Goal: Task Accomplishment & Management: Use online tool/utility

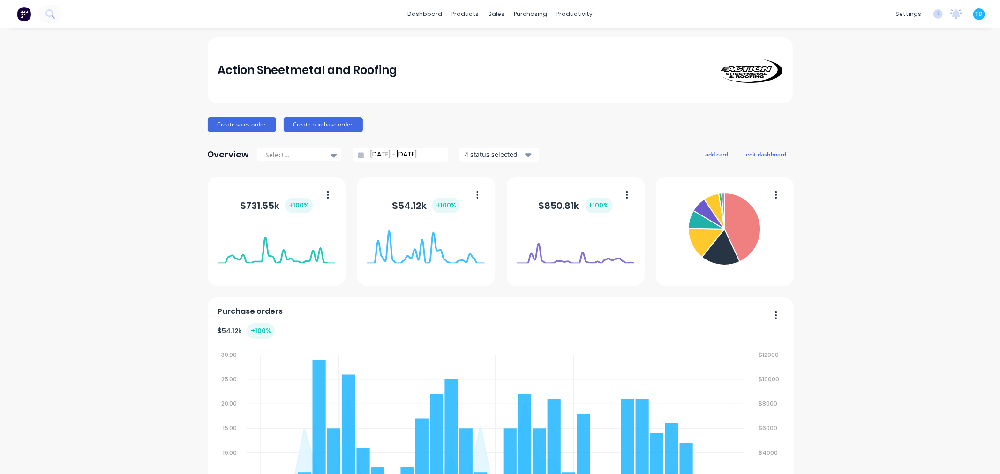
drag, startPoint x: 955, startPoint y: 400, endPoint x: 824, endPoint y: 467, distance: 147.0
click at [504, 41] on div at bounding box center [498, 45] width 14 height 8
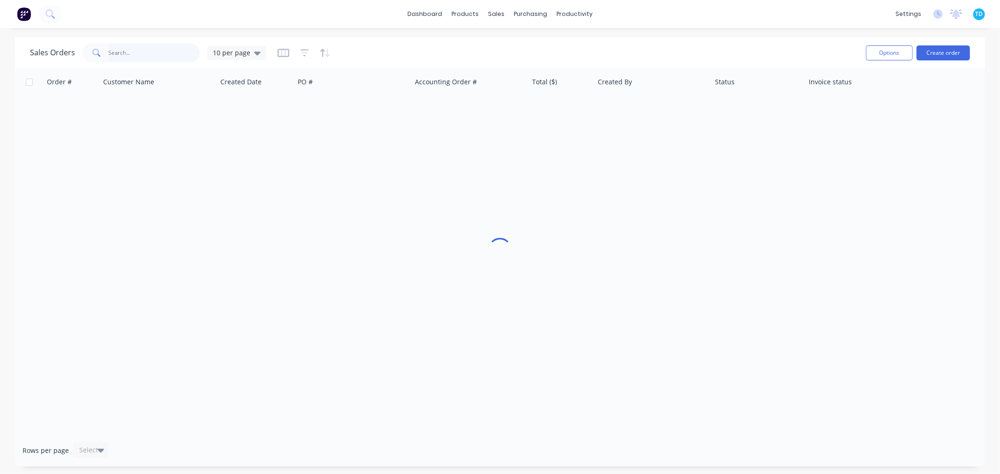
click at [129, 52] on input "text" at bounding box center [154, 53] width 91 height 19
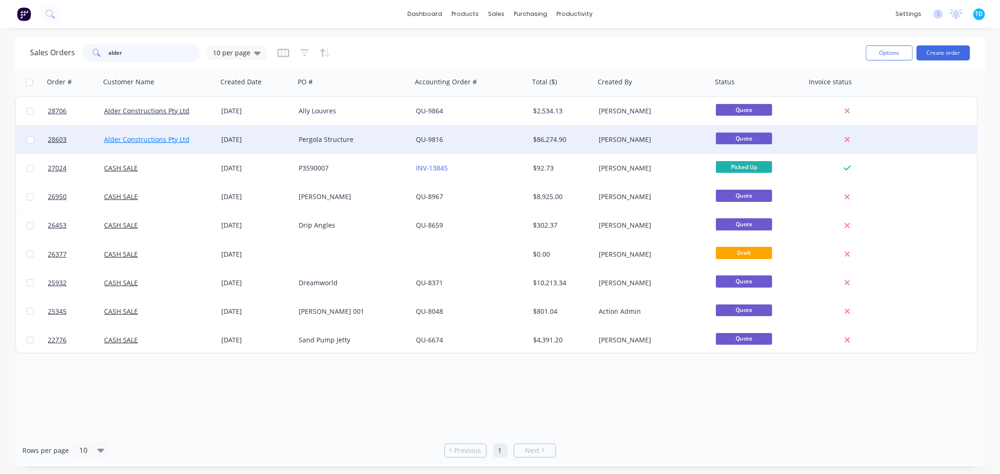
type input "alder"
click at [160, 136] on link "Alder Constructions Pty Ltd" at bounding box center [146, 139] width 85 height 9
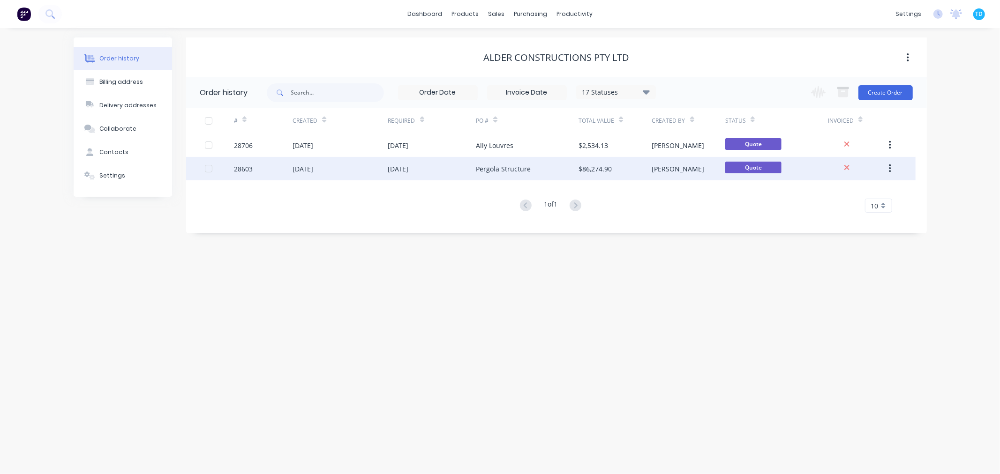
click at [312, 170] on div "[DATE]" at bounding box center [303, 169] width 21 height 10
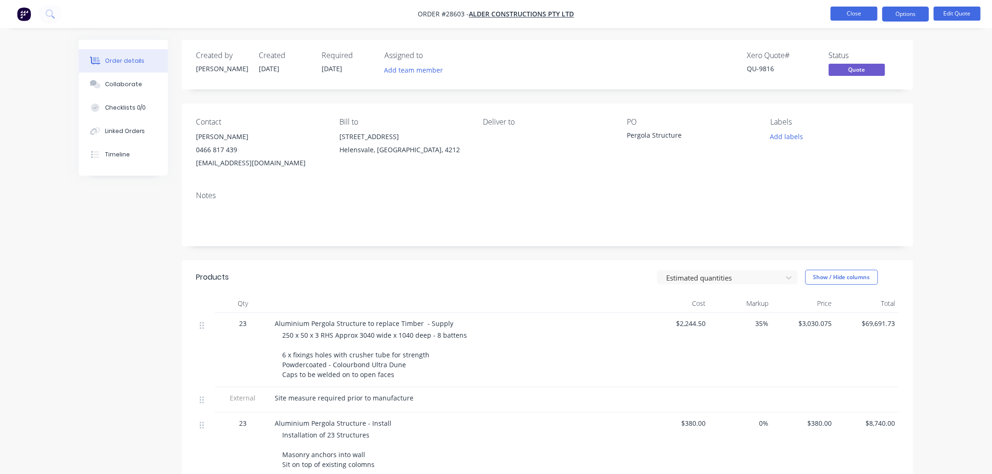
click at [865, 13] on button "Close" at bounding box center [854, 14] width 47 height 14
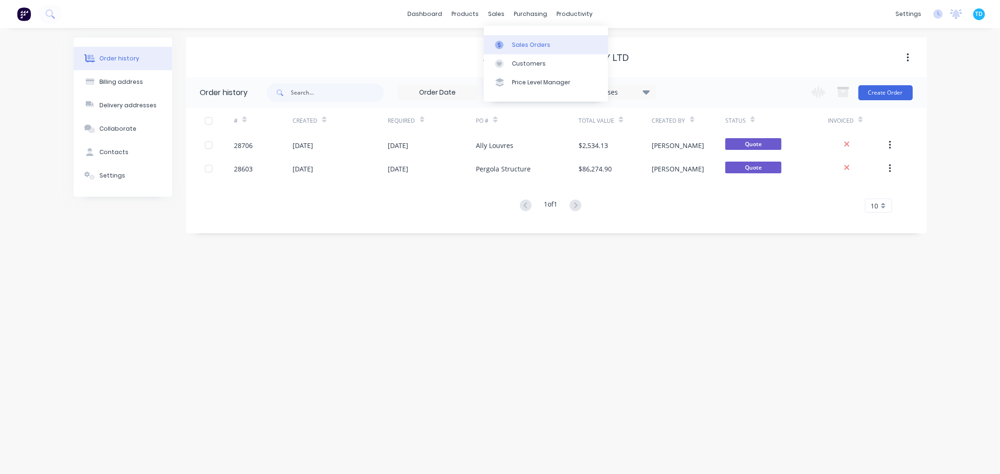
click at [512, 43] on div "Sales Orders" at bounding box center [531, 45] width 38 height 8
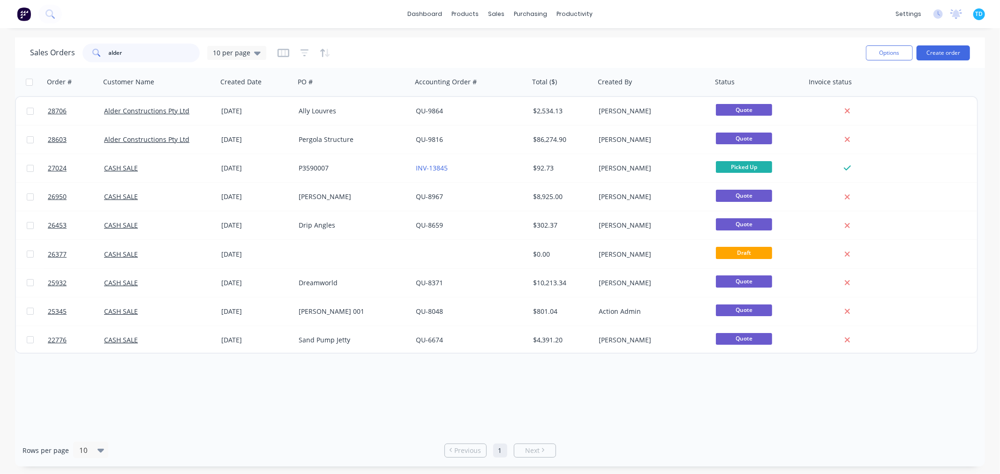
drag, startPoint x: 143, startPoint y: 55, endPoint x: 91, endPoint y: 55, distance: 51.1
click at [91, 55] on div "alder" at bounding box center [141, 53] width 117 height 19
type input "cladding creations"
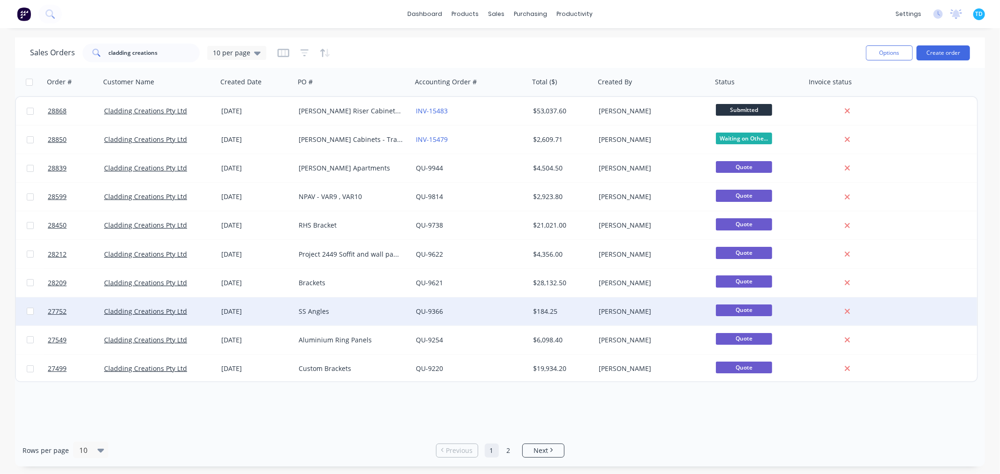
click at [340, 318] on div "SS Angles" at bounding box center [353, 312] width 117 height 28
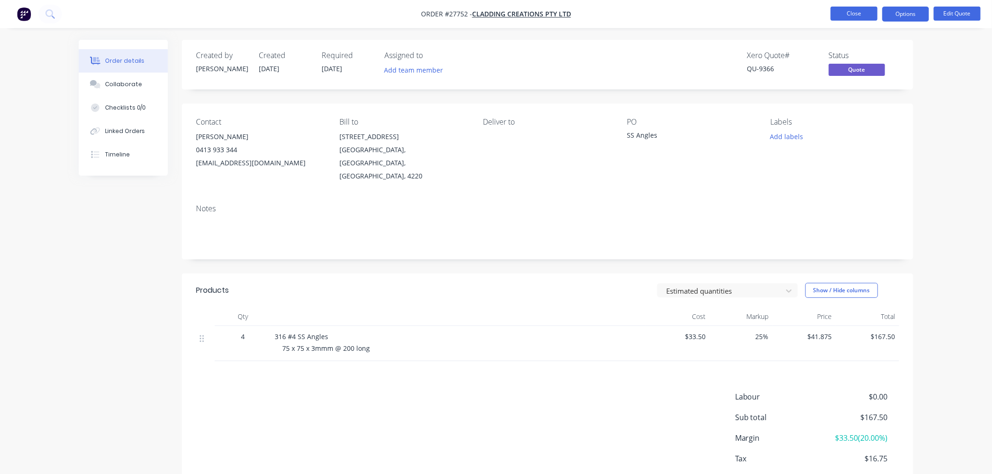
click at [840, 14] on button "Close" at bounding box center [854, 14] width 47 height 14
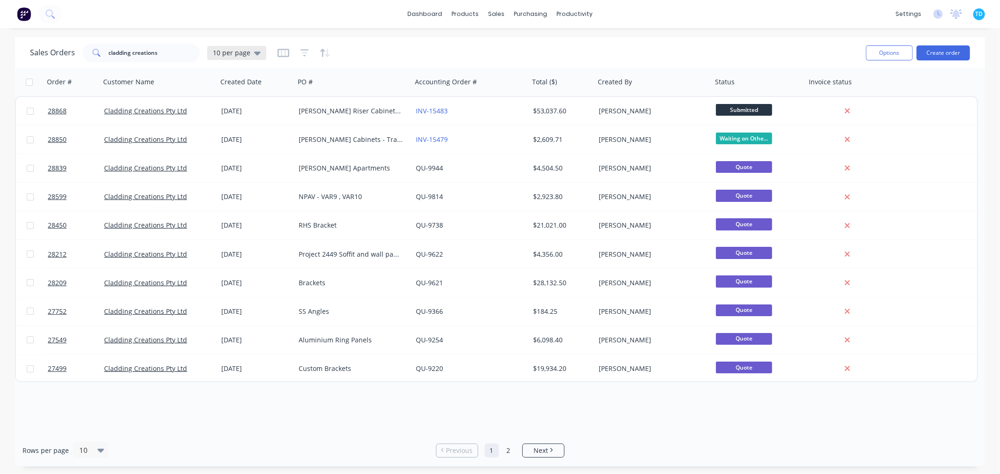
click at [255, 50] on icon at bounding box center [257, 53] width 7 height 10
click at [233, 170] on button "Archive" at bounding box center [263, 170] width 107 height 11
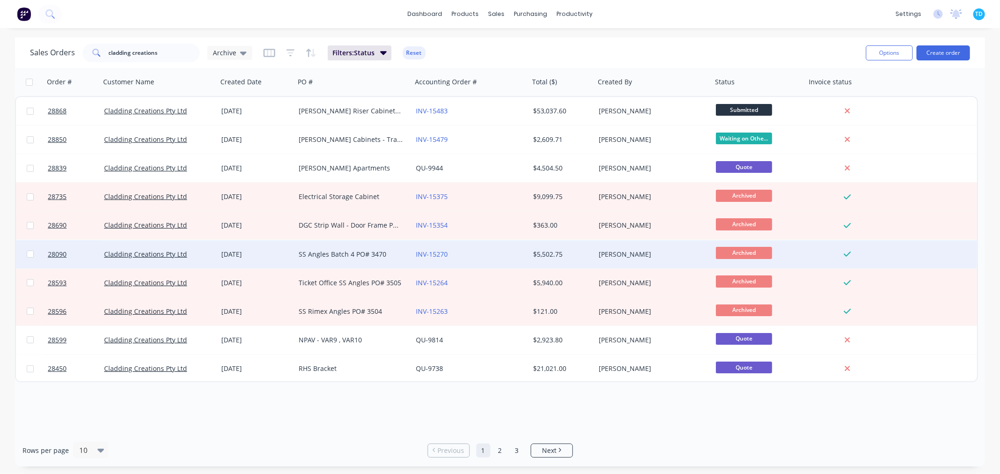
click at [363, 252] on div "SS Angles Batch 4 PO# 3470" at bounding box center [351, 254] width 104 height 9
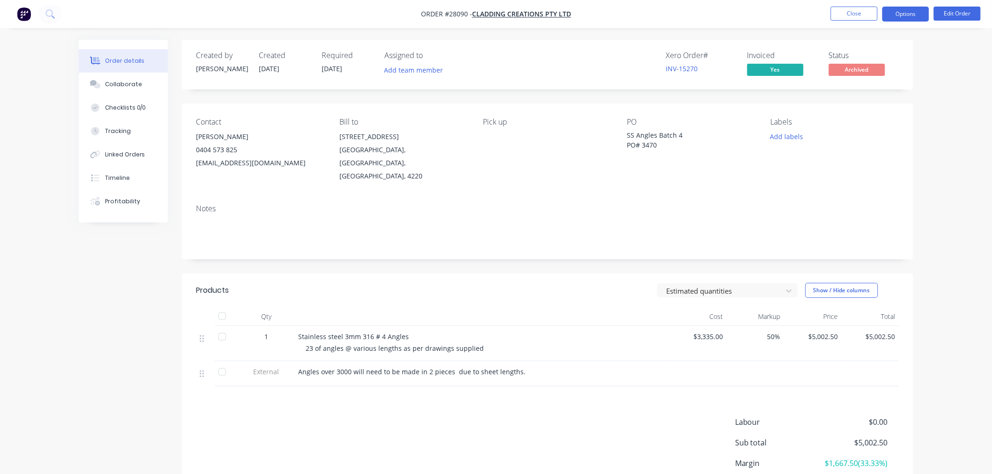
click at [907, 7] on button "Options" at bounding box center [905, 14] width 47 height 15
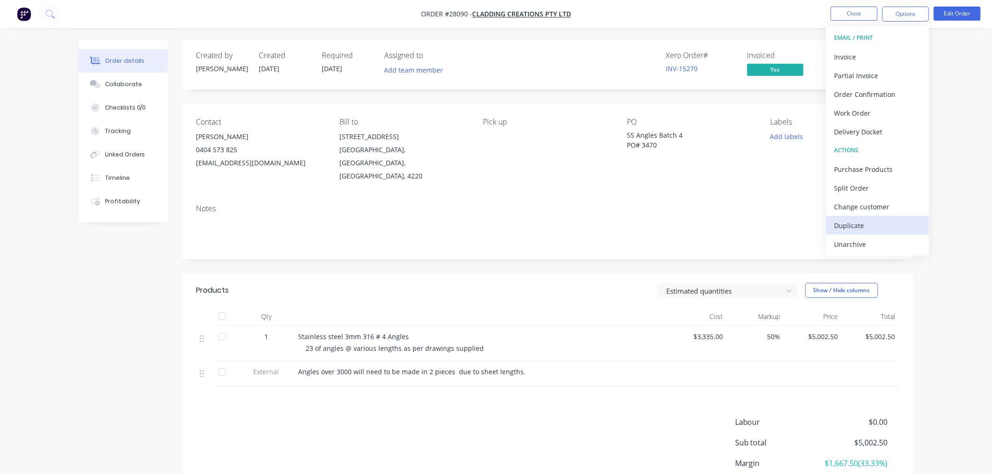
click at [855, 226] on div "Duplicate" at bounding box center [878, 226] width 86 height 14
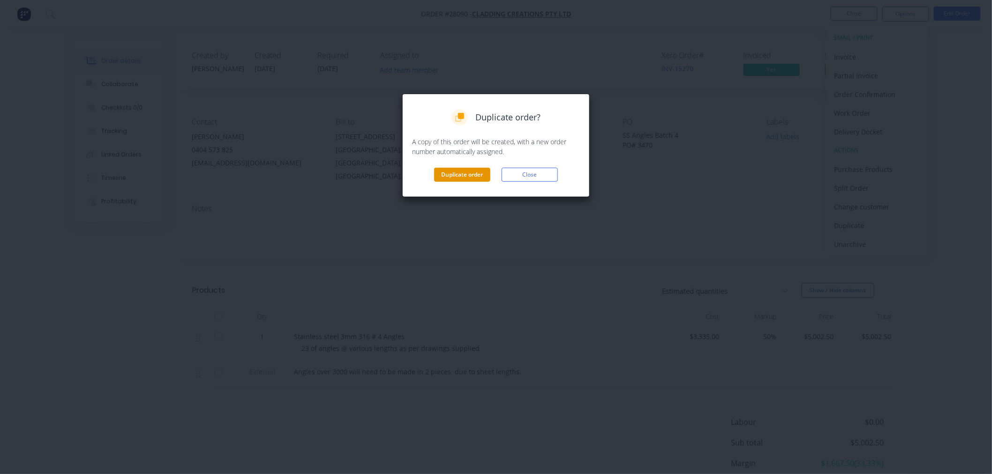
click at [437, 181] on button "Duplicate order" at bounding box center [462, 175] width 56 height 14
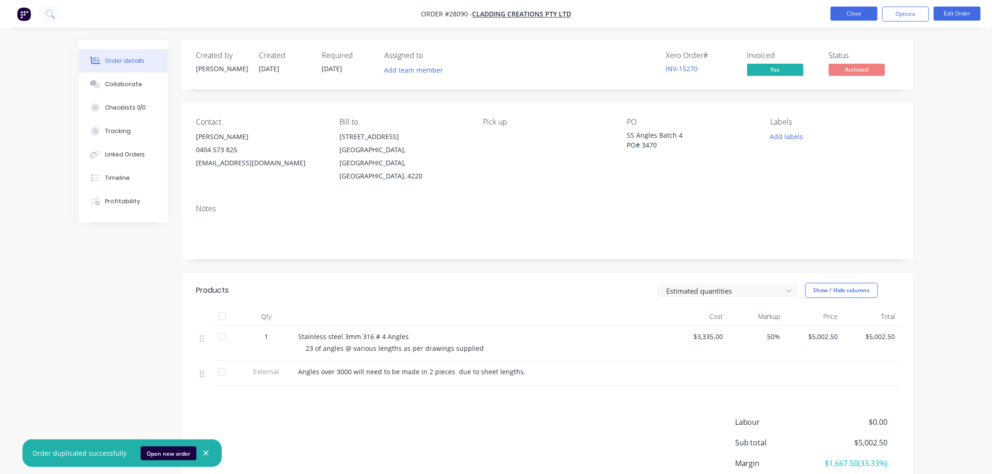
click at [831, 12] on button "Close" at bounding box center [854, 14] width 47 height 14
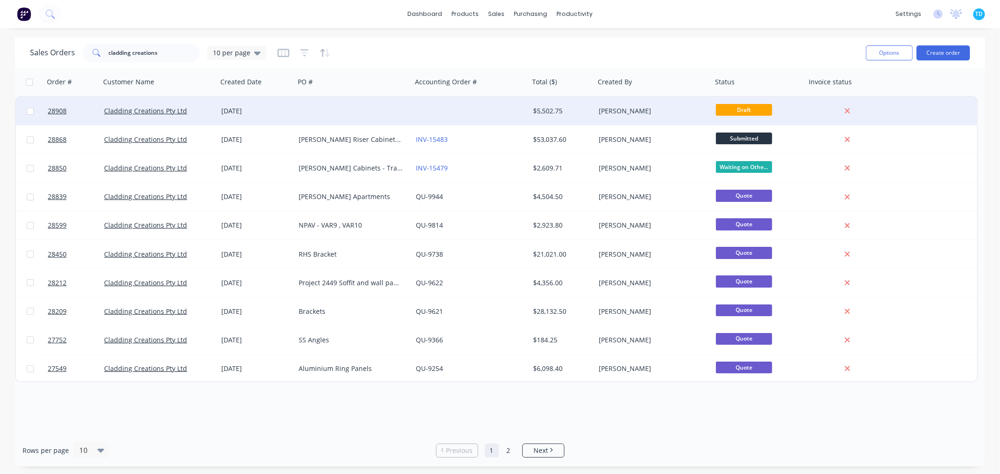
click at [221, 113] on div "[DATE]" at bounding box center [256, 110] width 70 height 9
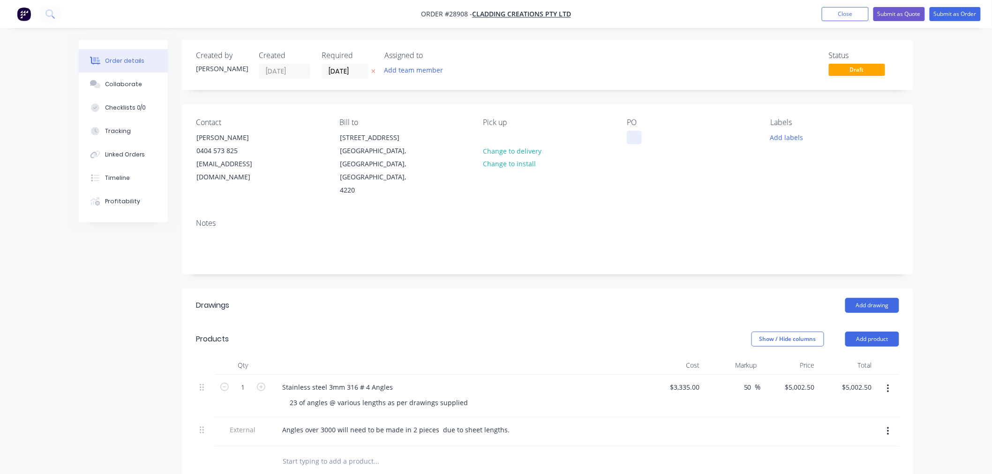
click at [634, 140] on div at bounding box center [634, 138] width 15 height 14
drag, startPoint x: 298, startPoint y: 388, endPoint x: 285, endPoint y: 388, distance: 13.6
click at [285, 396] on div "23 of angles @ various lengths as per drawings supplied" at bounding box center [378, 403] width 193 height 14
drag, startPoint x: 381, startPoint y: 388, endPoint x: 281, endPoint y: 388, distance: 99.9
click at [281, 388] on div "Stainless steel 3mm 316 # 4 Angles 23 of angles @ various lengths as per drawin…" at bounding box center [458, 396] width 375 height 43
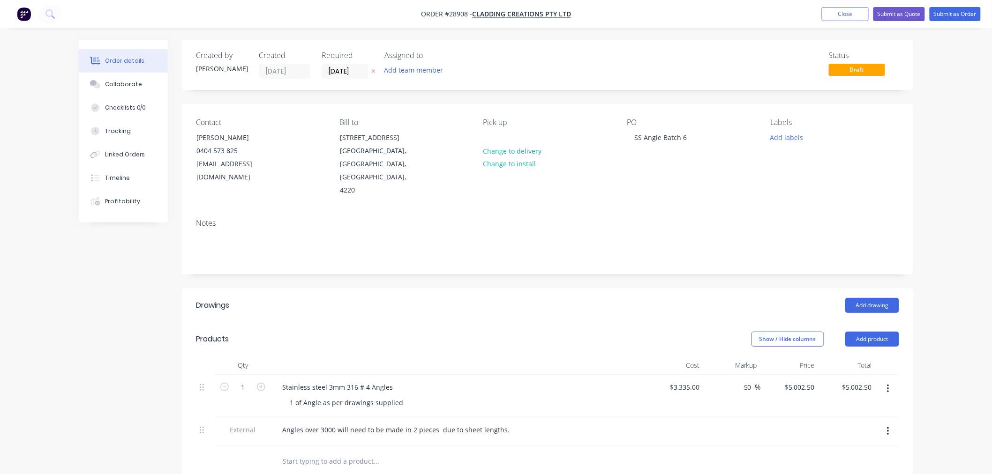
click at [888, 427] on icon "button" at bounding box center [888, 432] width 2 height 10
click at [843, 468] on div "Delete" at bounding box center [855, 475] width 72 height 14
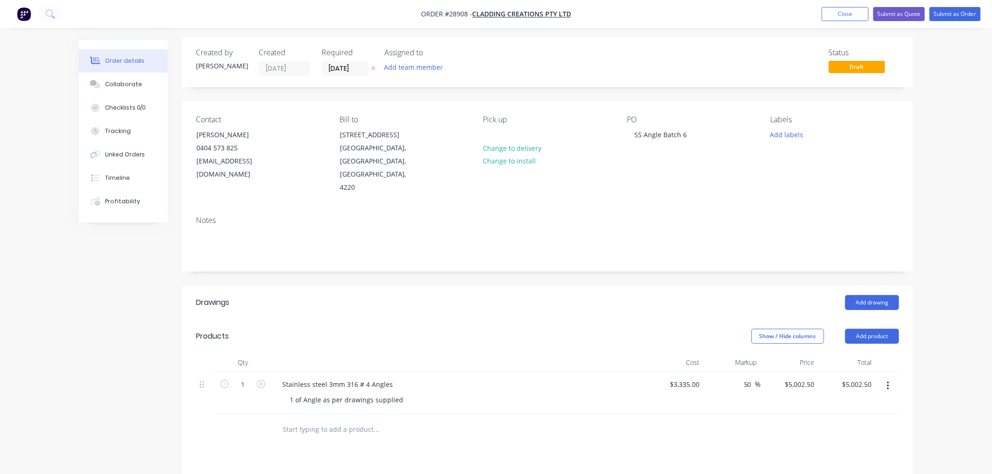
scroll to position [52, 0]
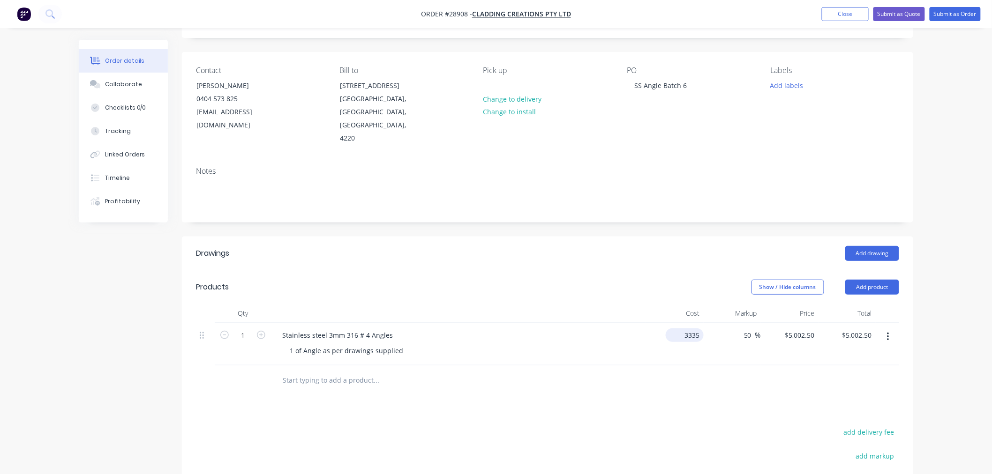
click at [692, 329] on input "3335" at bounding box center [687, 336] width 34 height 14
type input "$160.00"
type input "$240.00"
click at [700, 373] on div at bounding box center [547, 381] width 703 height 30
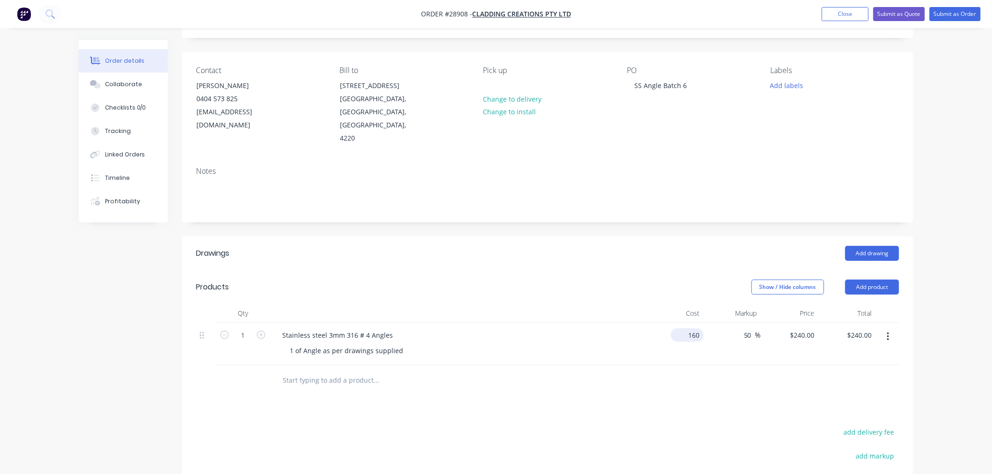
click at [695, 329] on input "160" at bounding box center [689, 336] width 29 height 14
type input "$150.00"
type input "$225.00"
click at [702, 335] on div "1 Stainless steel 3mm 316 # 4 Angles 1 of Angle as per drawings supplied $150.0…" at bounding box center [547, 344] width 703 height 43
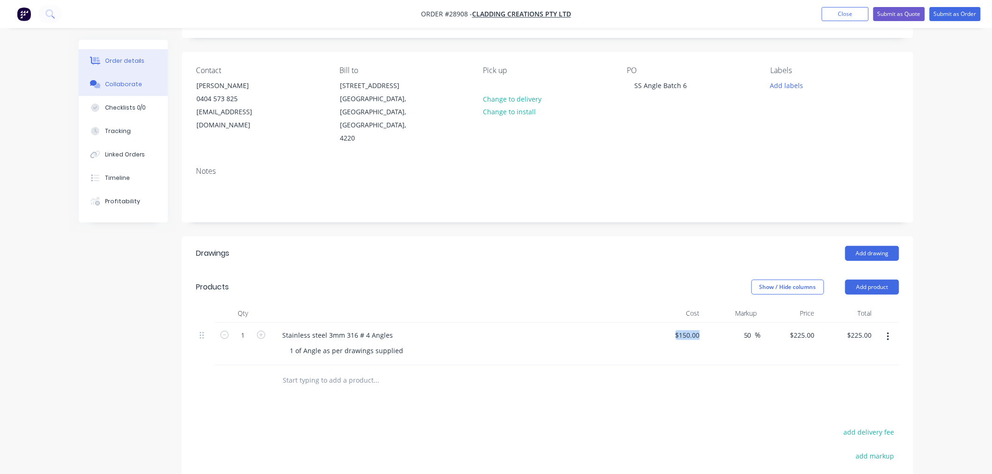
click at [128, 85] on div "Collaborate" at bounding box center [123, 84] width 37 height 8
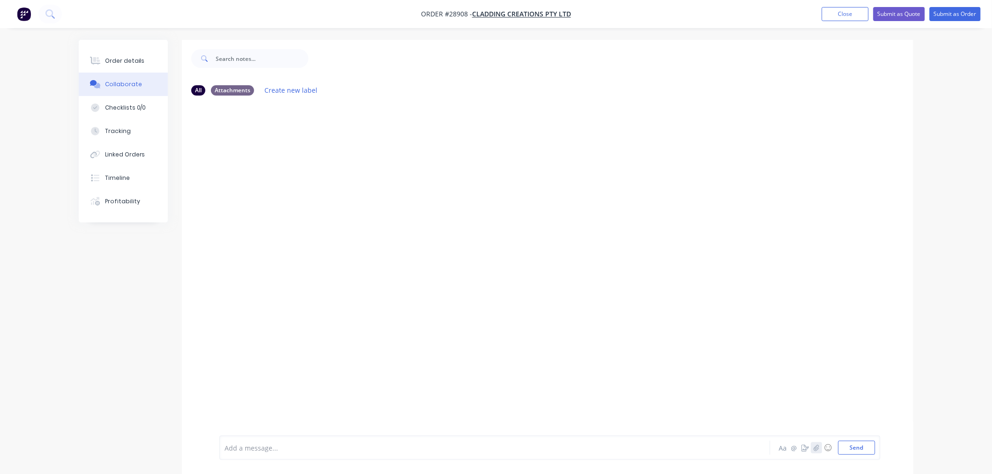
click at [818, 448] on icon "button" at bounding box center [817, 448] width 6 height 7
click at [873, 449] on button "Send" at bounding box center [856, 448] width 37 height 14
click at [125, 54] on button "Order details" at bounding box center [123, 60] width 89 height 23
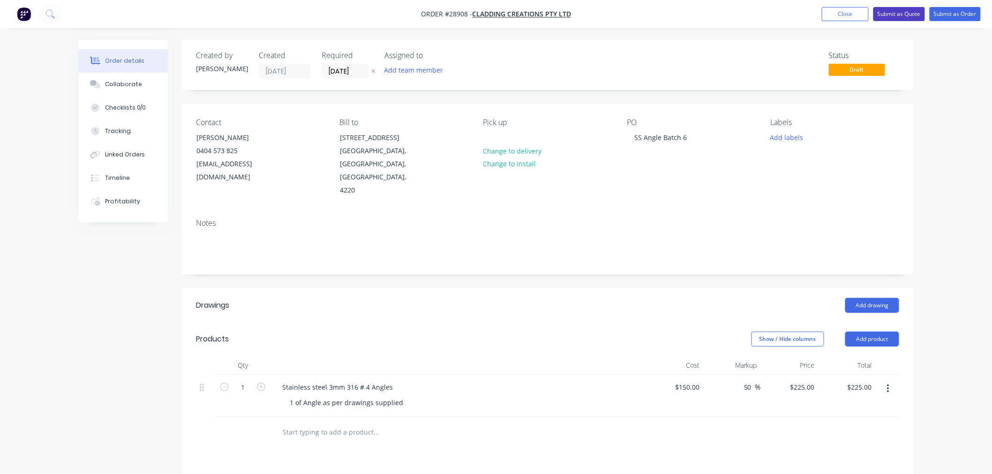
click at [909, 15] on button "Submit as Quote" at bounding box center [899, 14] width 52 height 14
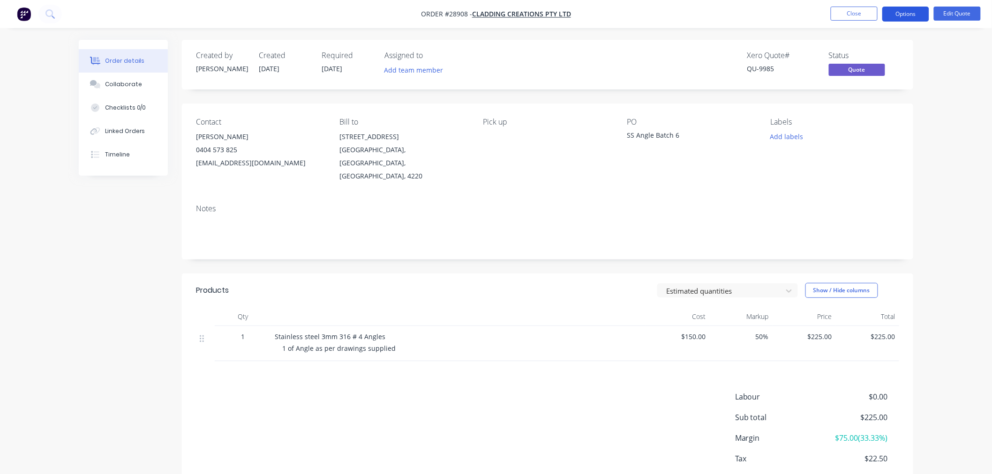
click at [903, 15] on button "Options" at bounding box center [905, 14] width 47 height 15
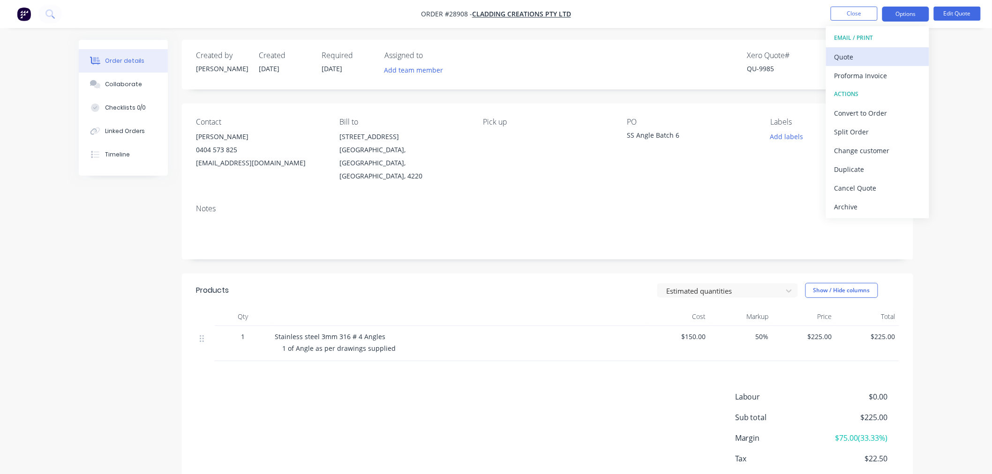
click at [864, 60] on div "Quote" at bounding box center [878, 57] width 86 height 14
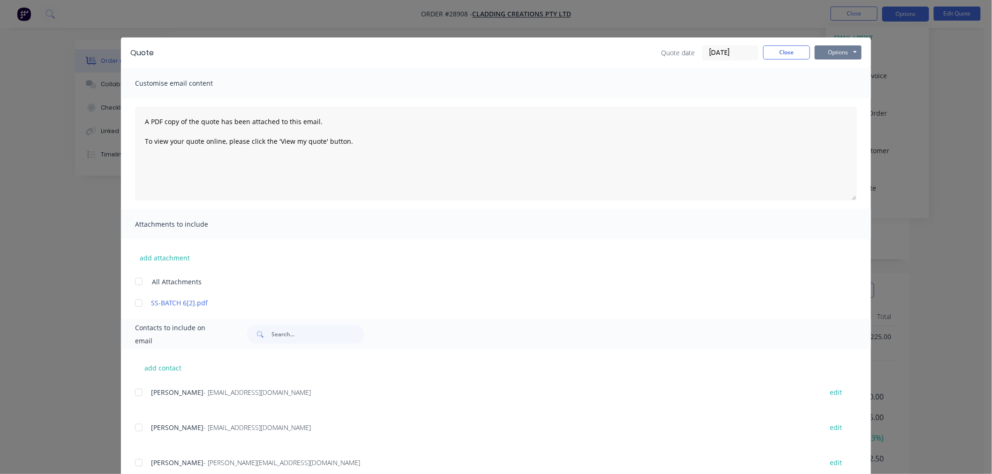
click at [835, 53] on button "Options" at bounding box center [838, 52] width 47 height 14
click at [828, 81] on button "Print" at bounding box center [845, 84] width 60 height 15
click at [776, 50] on button "Close" at bounding box center [786, 52] width 47 height 14
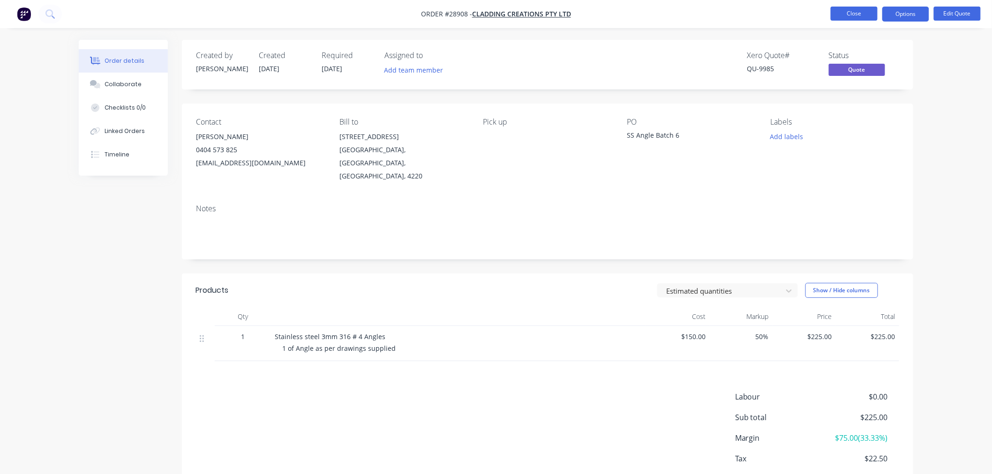
click at [861, 16] on button "Close" at bounding box center [854, 14] width 47 height 14
